Goal: Check status: Check status

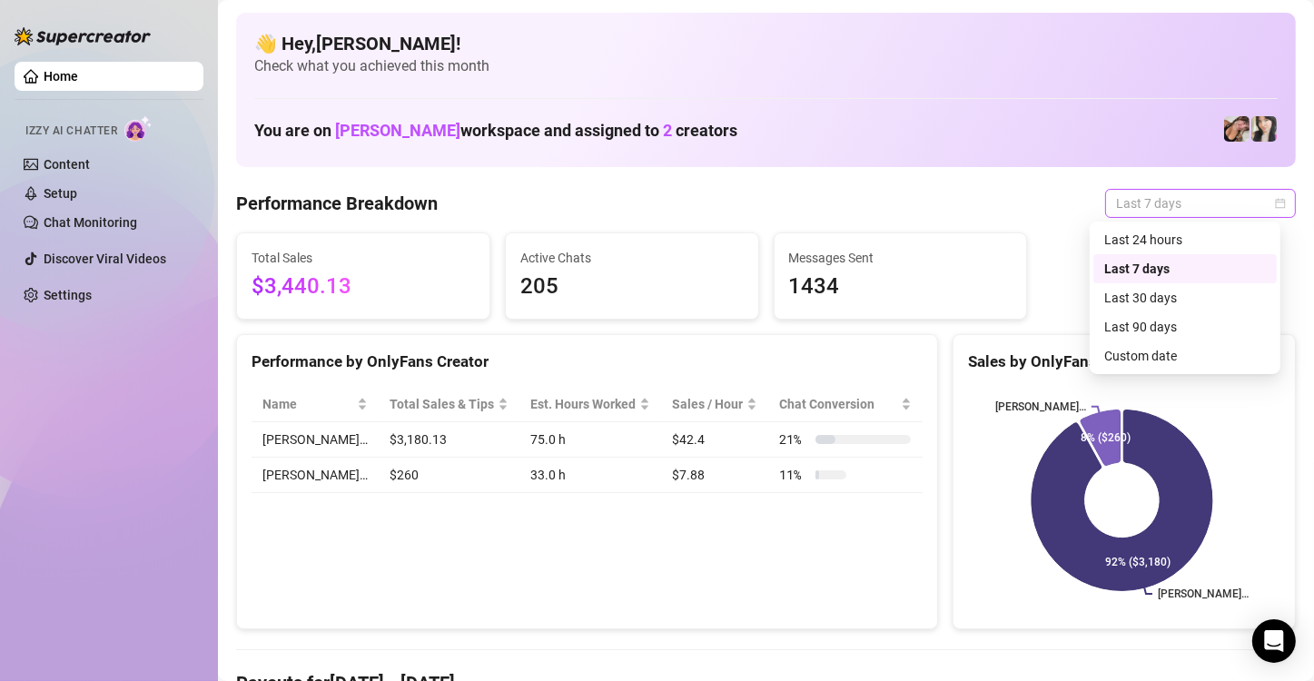
click at [1142, 208] on span "Last 7 days" at bounding box center [1200, 203] width 169 height 27
click at [1143, 356] on div "Custom date" at bounding box center [1185, 356] width 162 height 20
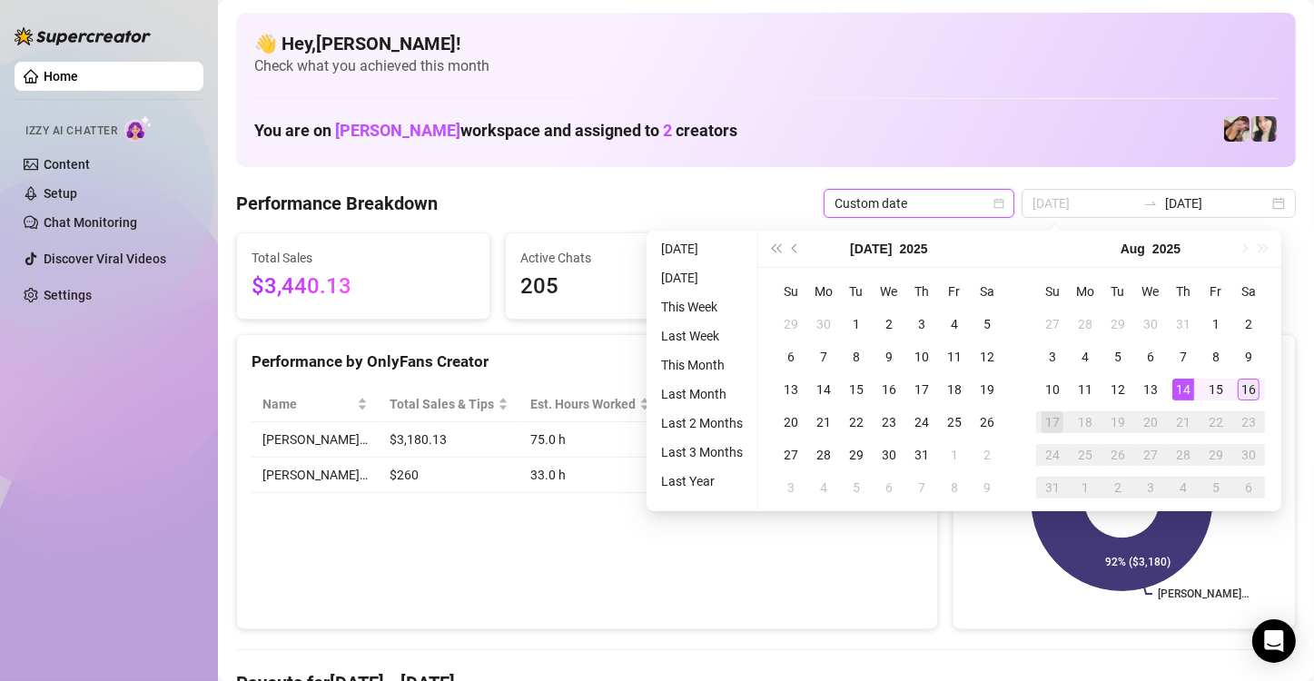
type input "[DATE]"
click at [1246, 392] on div "16" at bounding box center [1249, 390] width 22 height 22
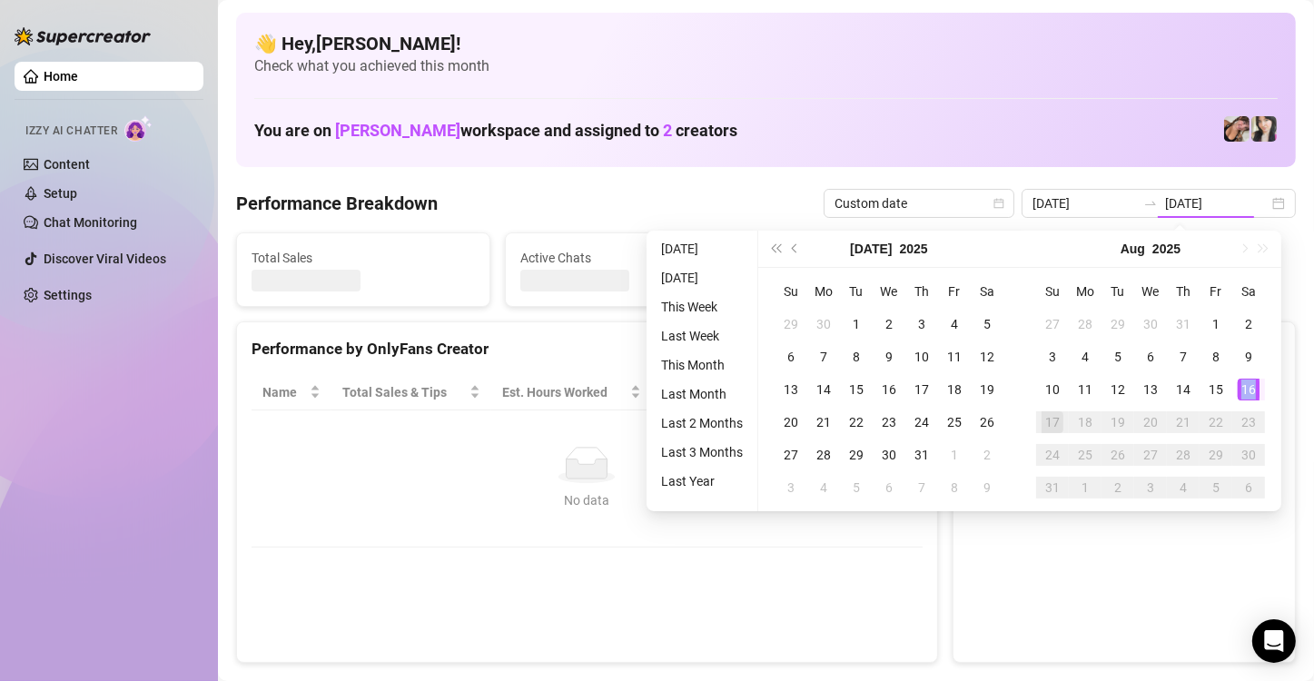
type input "[DATE]"
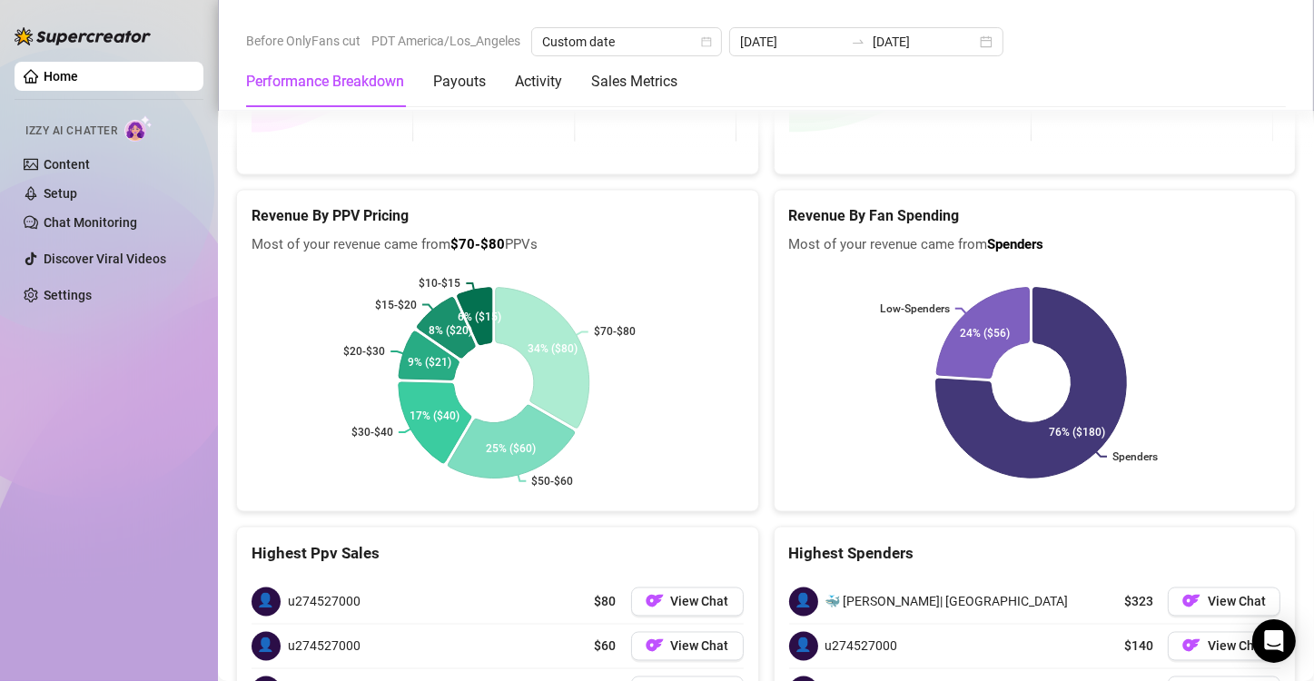
scroll to position [2942, 0]
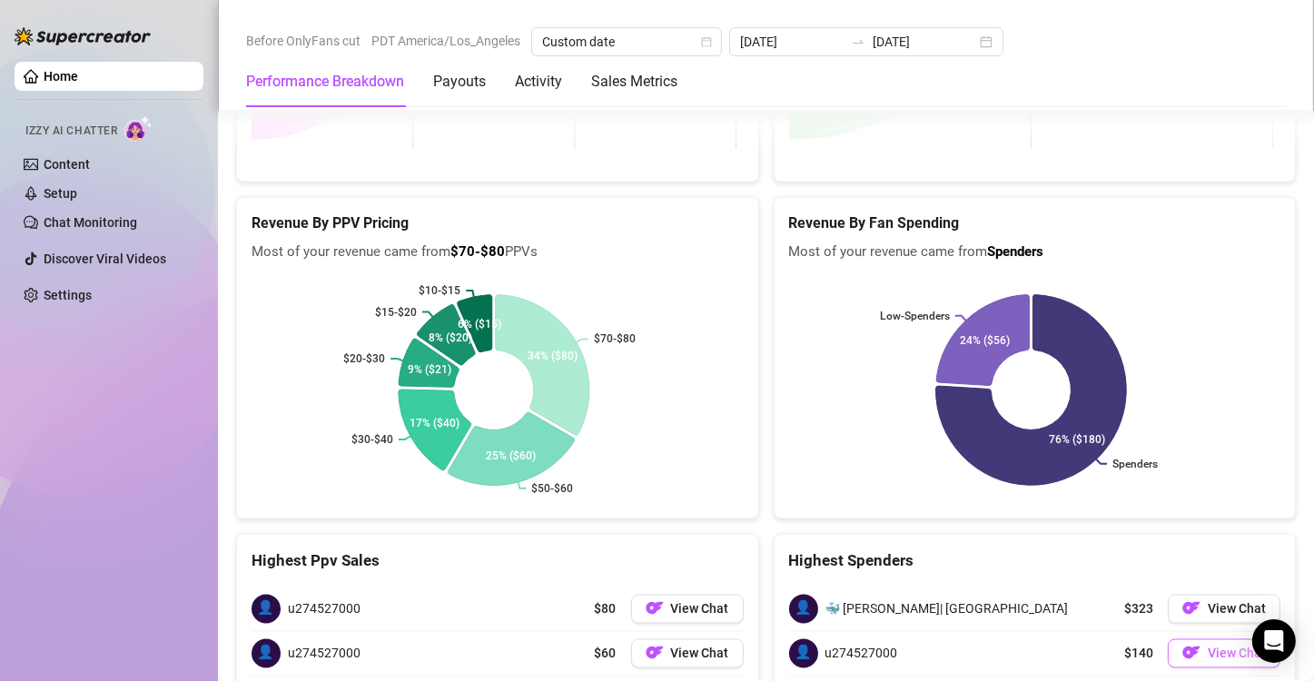
click at [1213, 647] on span "View Chat" at bounding box center [1237, 654] width 58 height 15
